Goal: Task Accomplishment & Management: Use online tool/utility

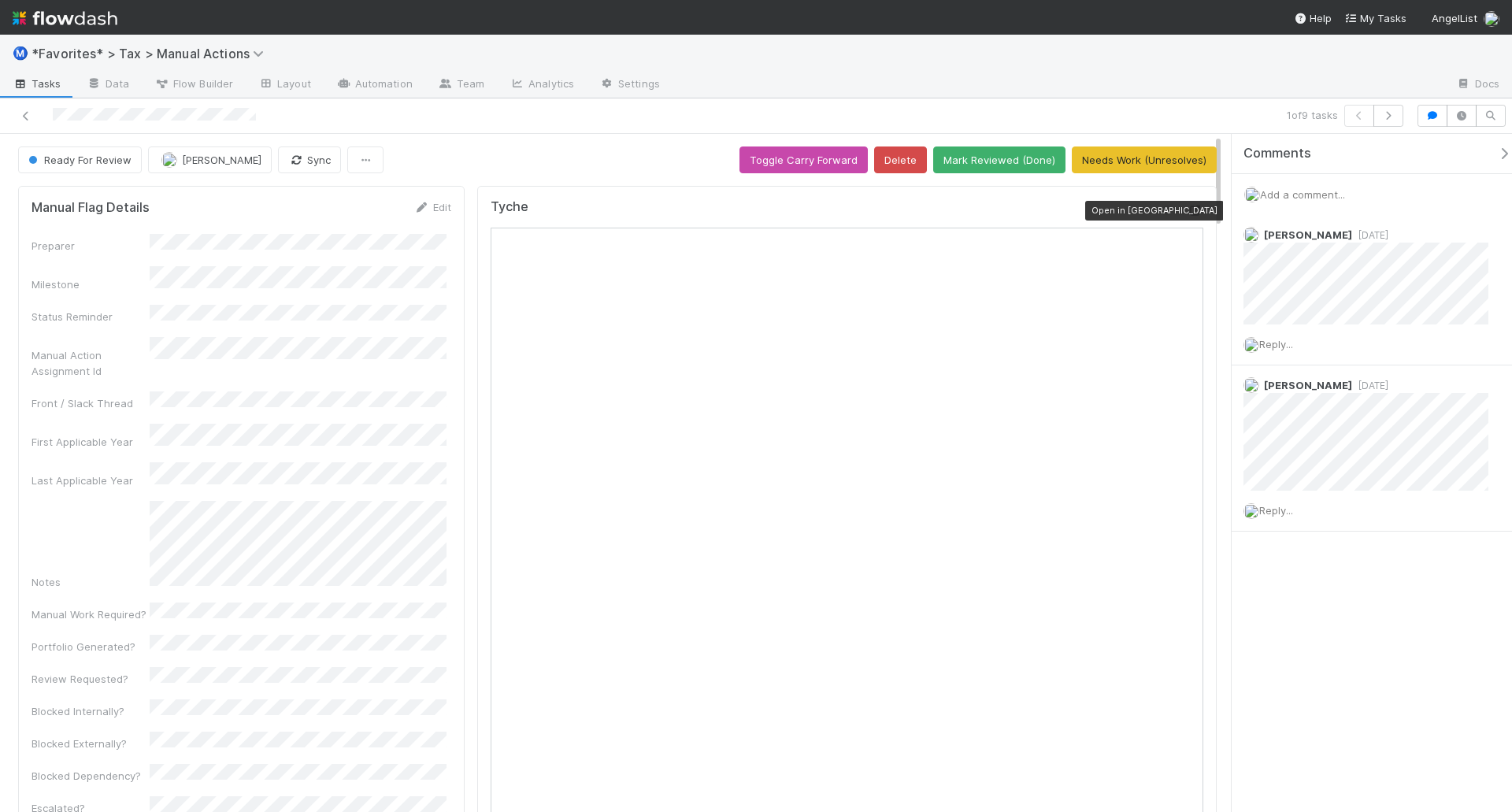
click at [1189, 212] on icon at bounding box center [1195, 210] width 16 height 10
click at [636, 105] on div at bounding box center [359, 116] width 705 height 22
click at [962, 157] on button "Mark Reviewed (Done)" at bounding box center [1000, 160] width 133 height 27
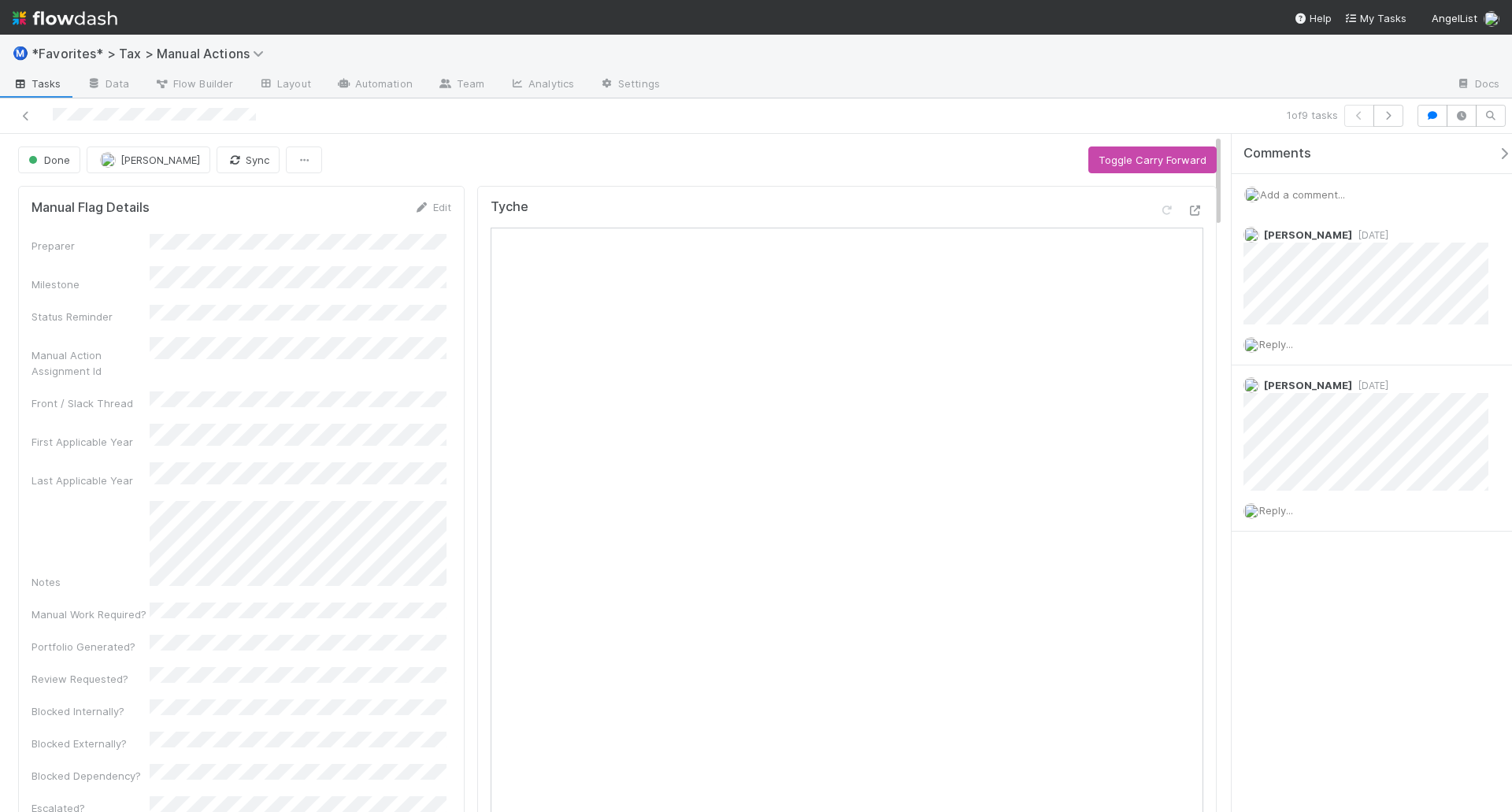
click at [1055, 113] on div "1 of 9 tasks" at bounding box center [1061, 116] width 700 height 22
click at [1391, 114] on icon "button" at bounding box center [1389, 116] width 16 height 9
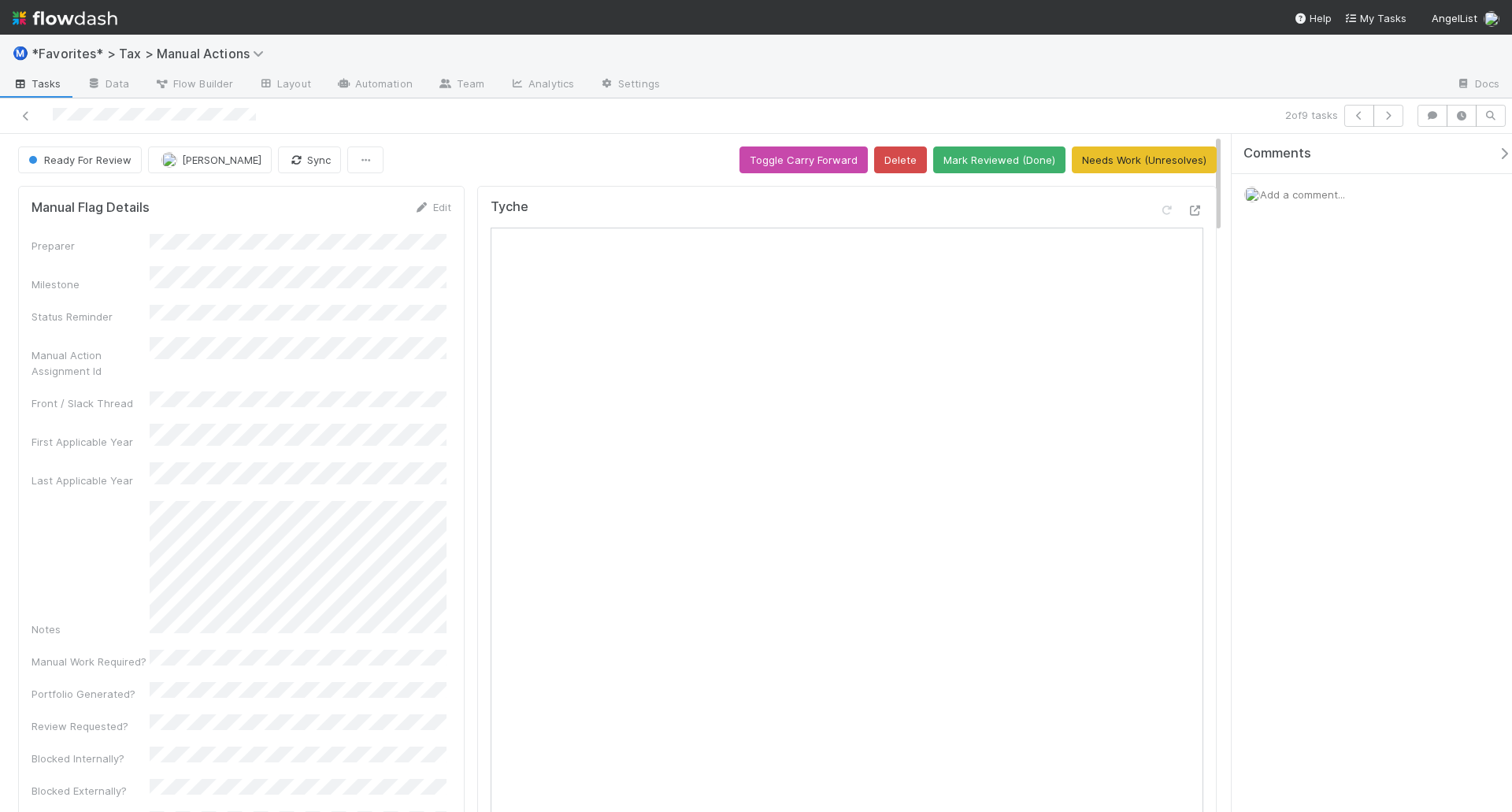
click at [1188, 215] on icon at bounding box center [1195, 210] width 16 height 10
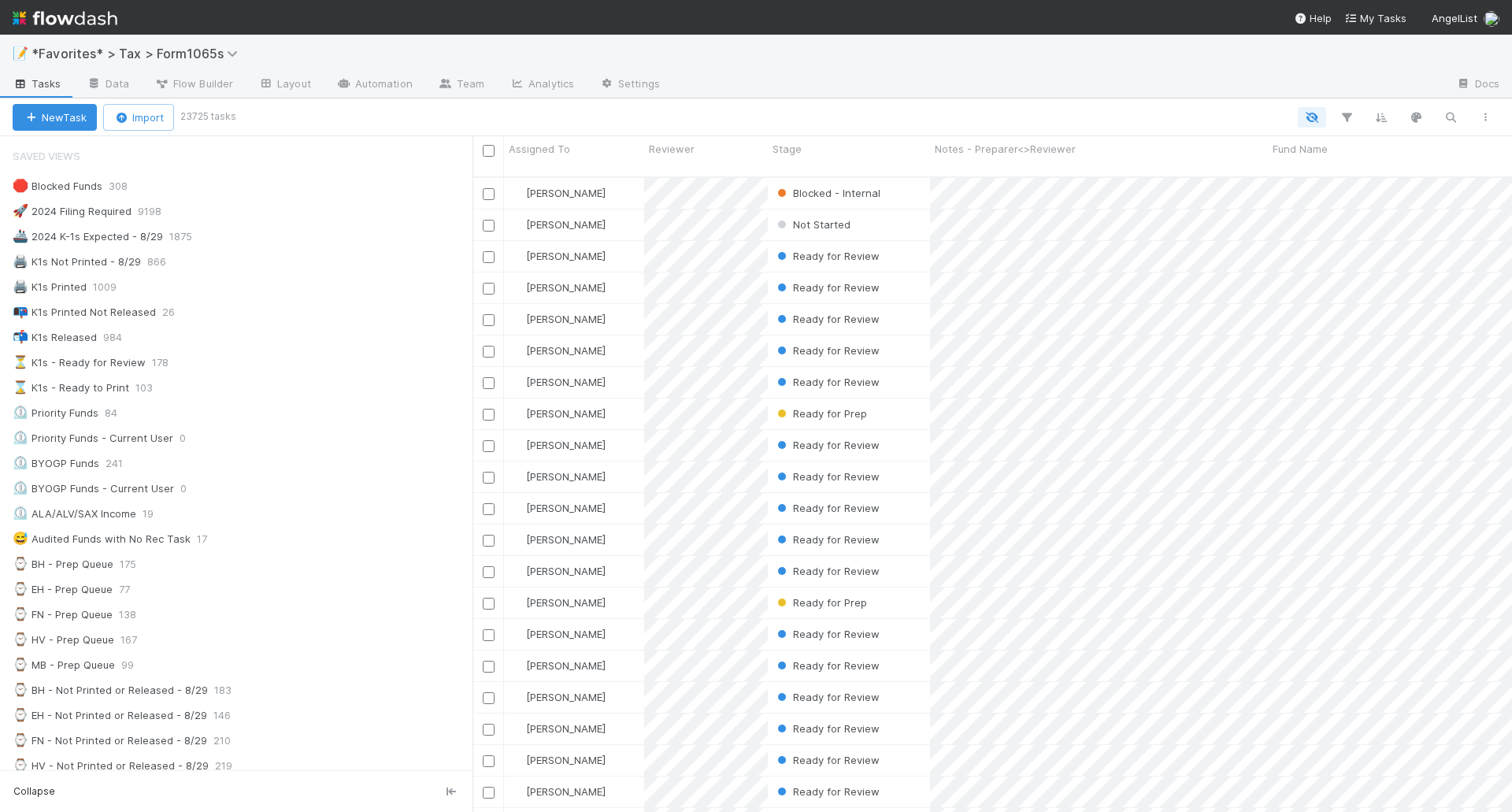
scroll to position [1114, 0]
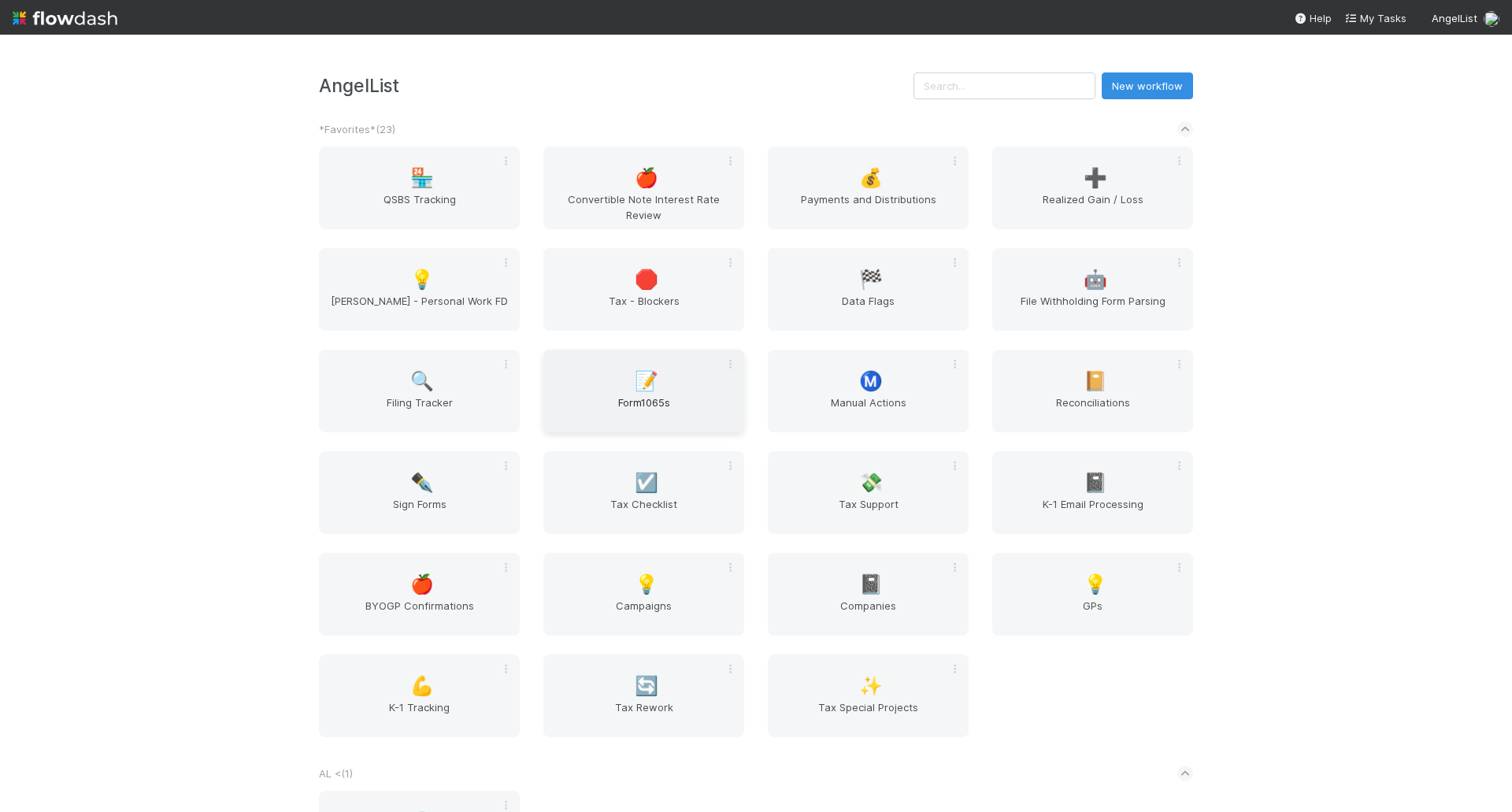
click at [668, 376] on div "📝 Form1065s" at bounding box center [644, 390] width 201 height 82
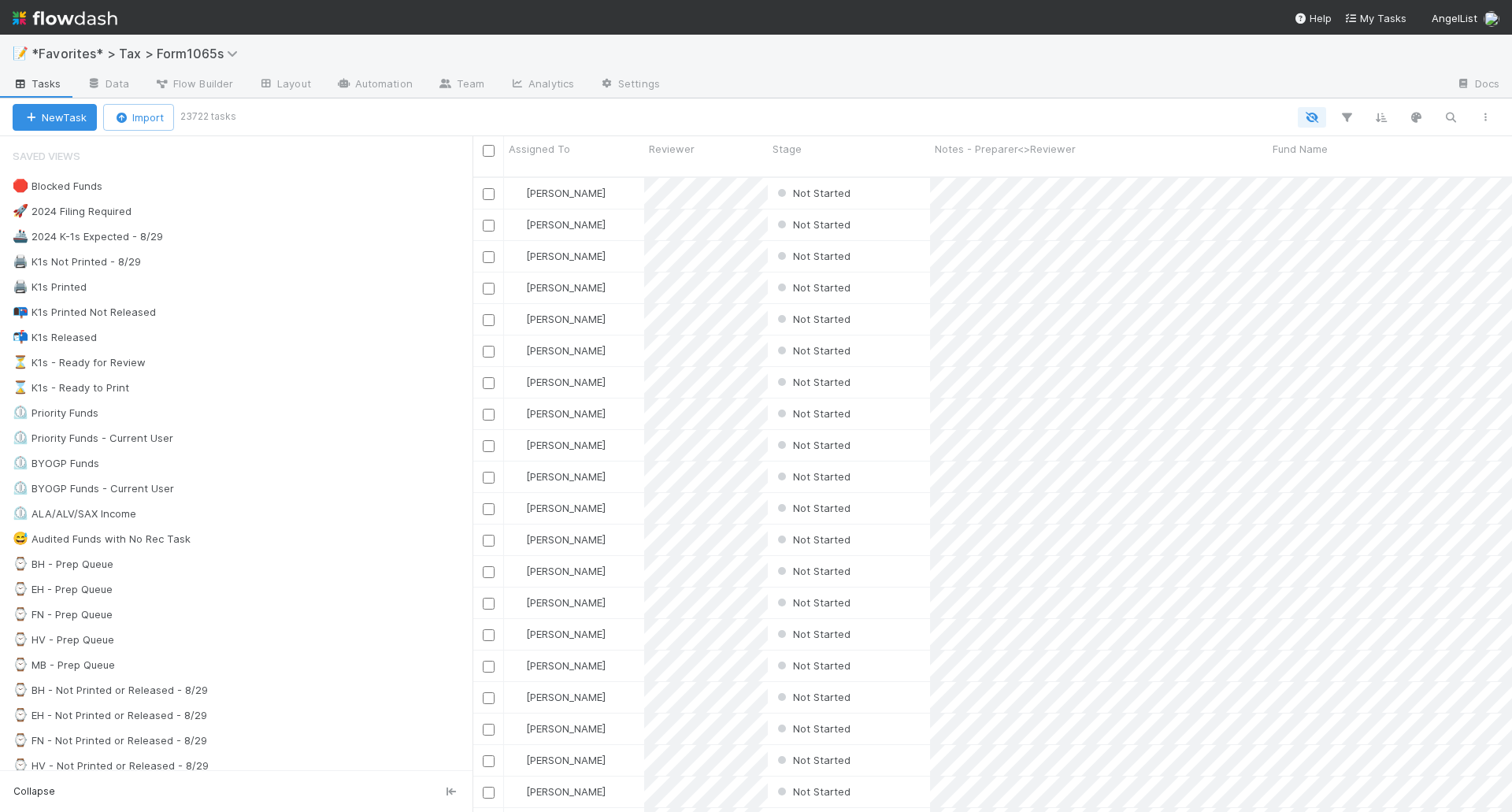
scroll to position [636, 1028]
click at [273, 258] on div "🖨️ K1s Not Printed - 8/29 866" at bounding box center [242, 262] width 460 height 20
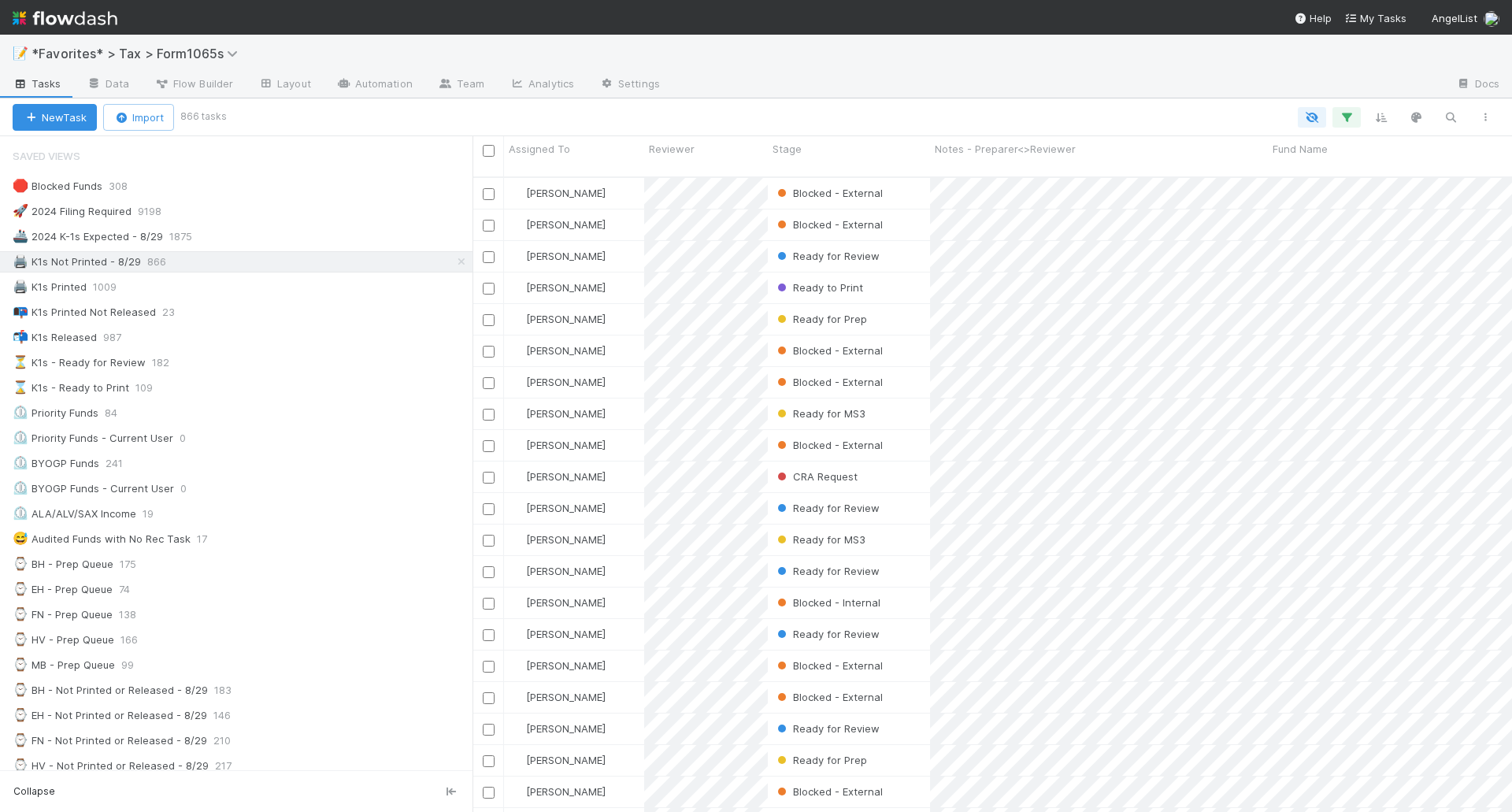
scroll to position [636, 1028]
click at [233, 289] on div "🖨️ K1s Printed 1009" at bounding box center [242, 286] width 460 height 20
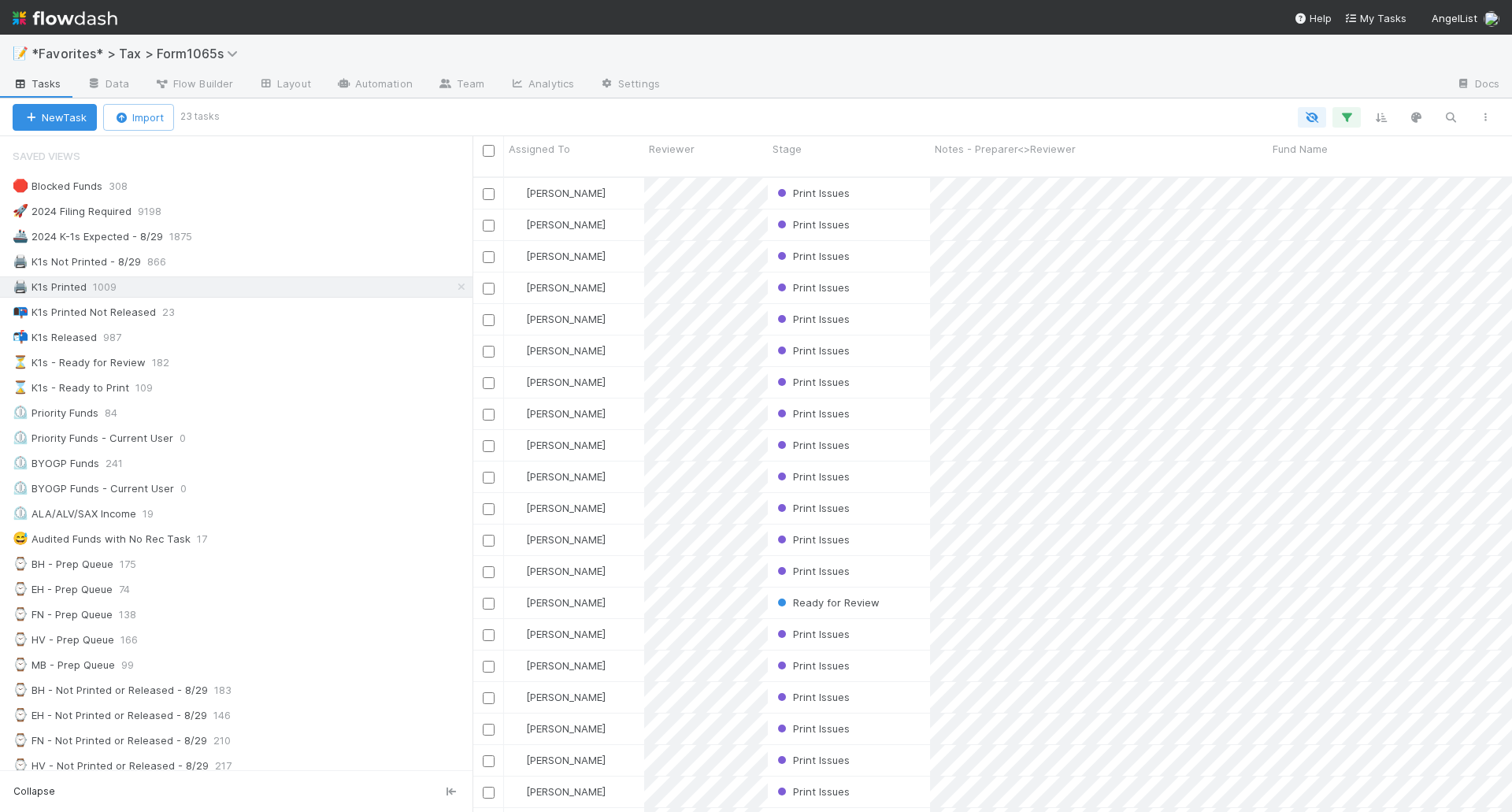
scroll to position [636, 1028]
